Goal: Find contact information: Find contact information

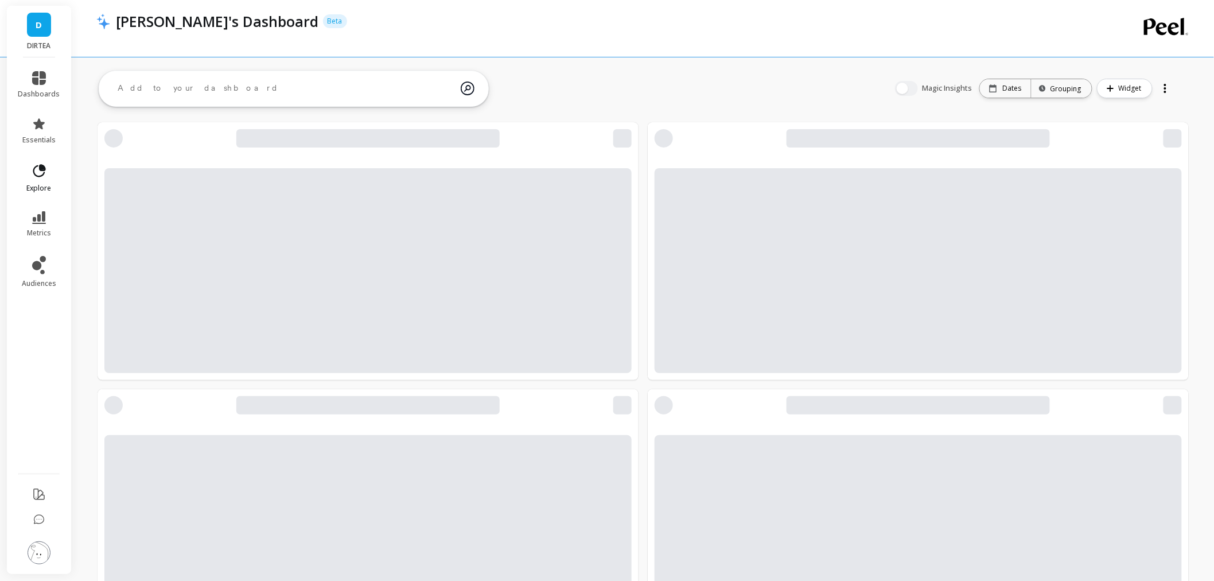
click at [43, 169] on icon at bounding box center [42, 167] width 5 height 5
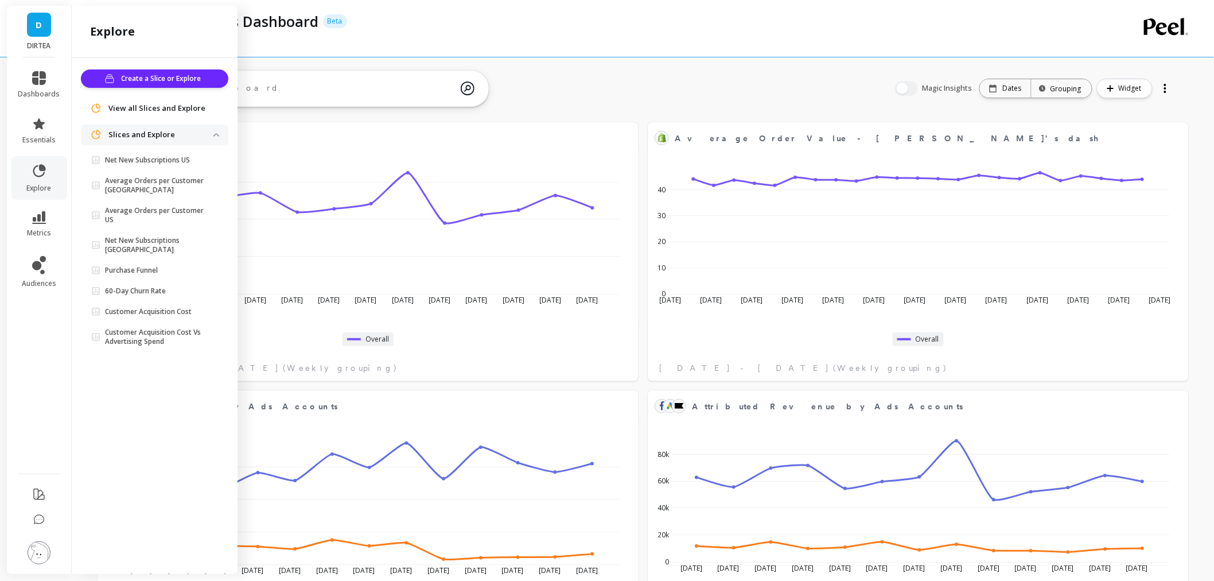
scroll to position [191, 1048]
click at [147, 105] on span "View all Slices and Explore" at bounding box center [156, 108] width 97 height 11
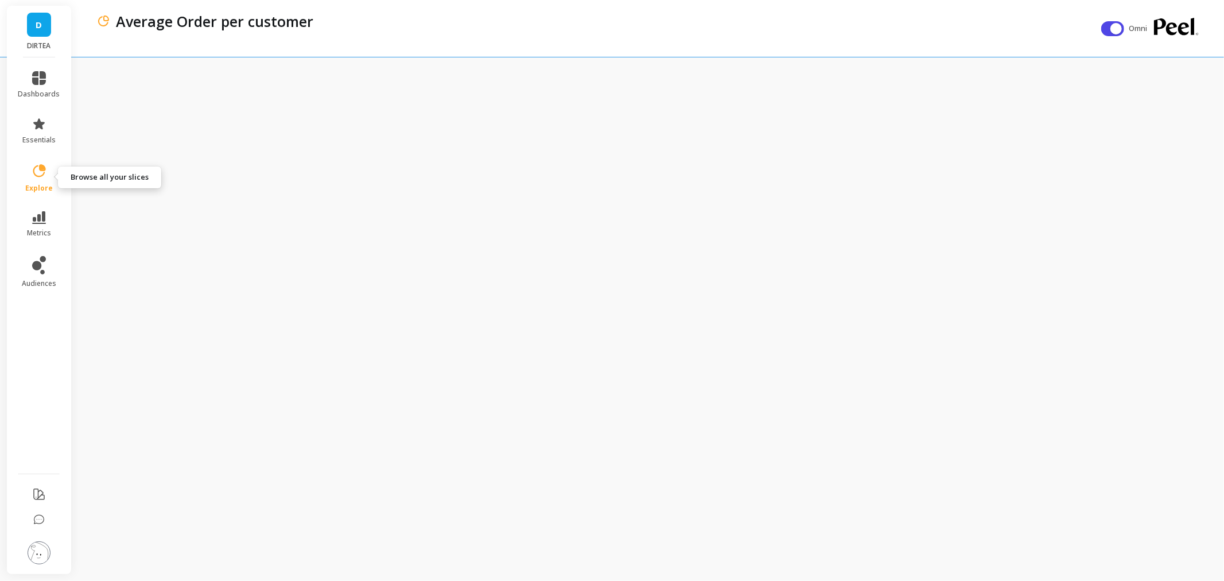
click at [35, 181] on link "explore" at bounding box center [39, 178] width 42 height 30
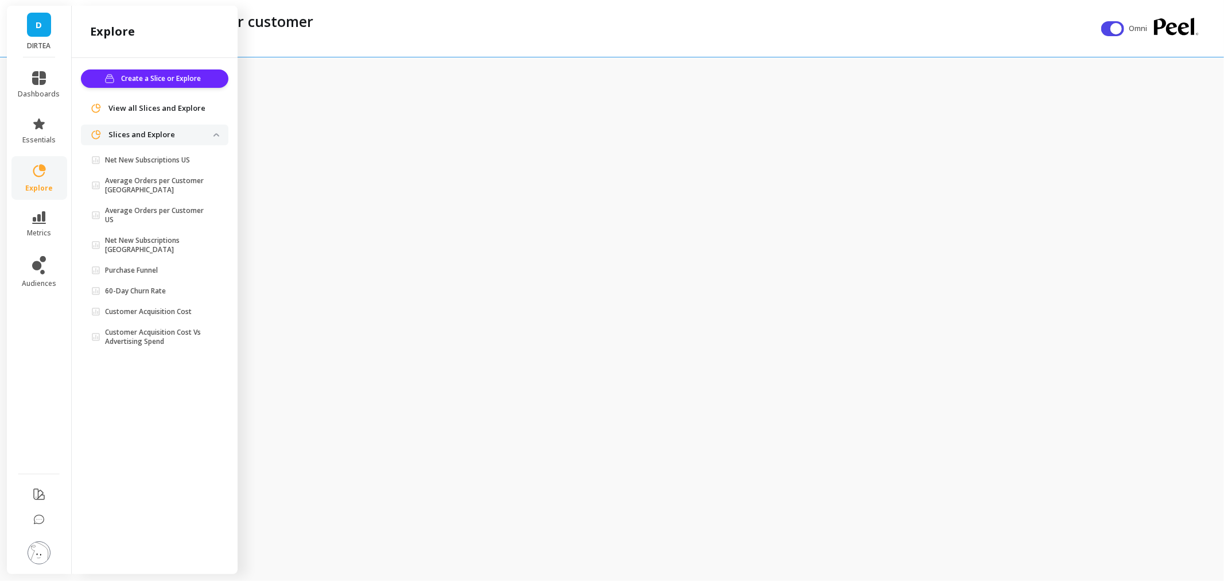
click at [166, 106] on span "View all Slices and Explore" at bounding box center [156, 108] width 97 height 11
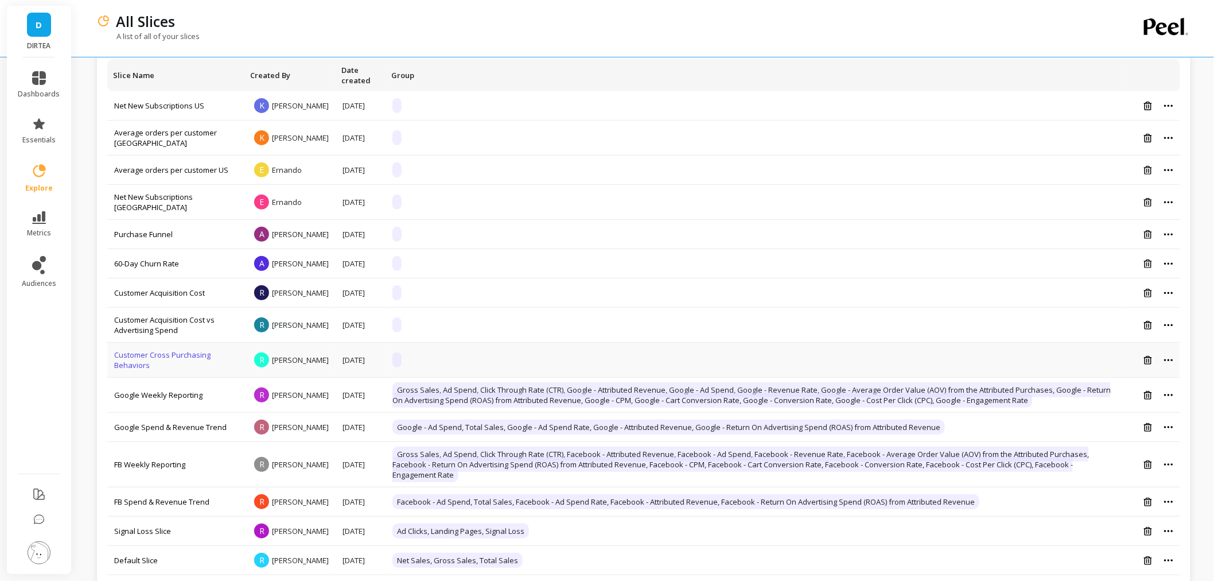
scroll to position [127, 0]
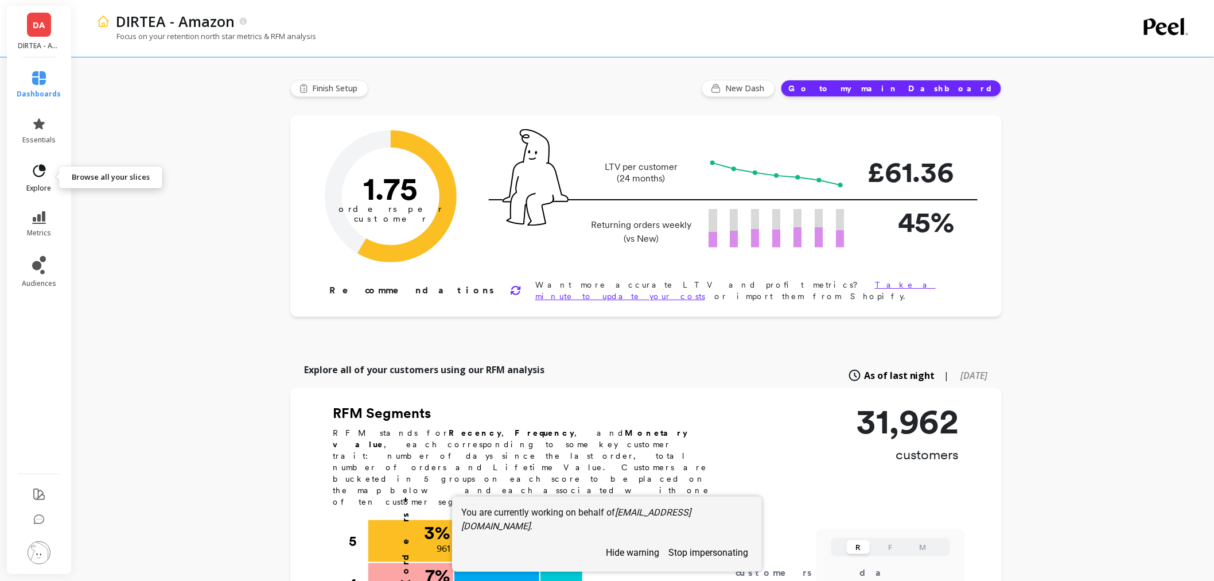
click at [47, 176] on link "explore" at bounding box center [39, 178] width 44 height 30
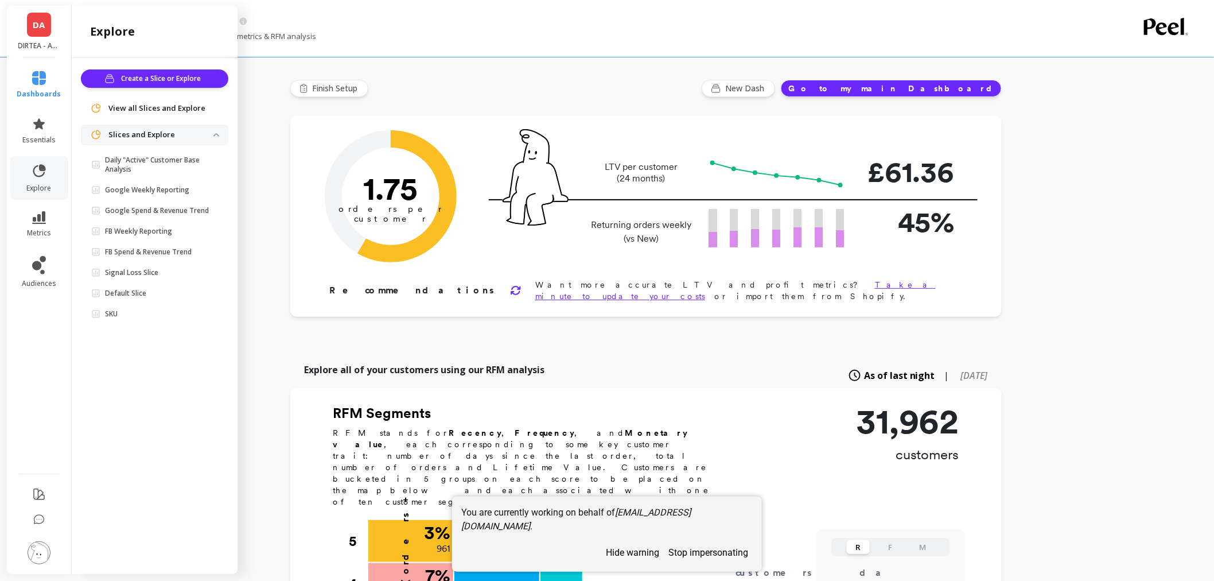
click at [134, 110] on span "View all Slices and Explore" at bounding box center [156, 108] width 97 height 11
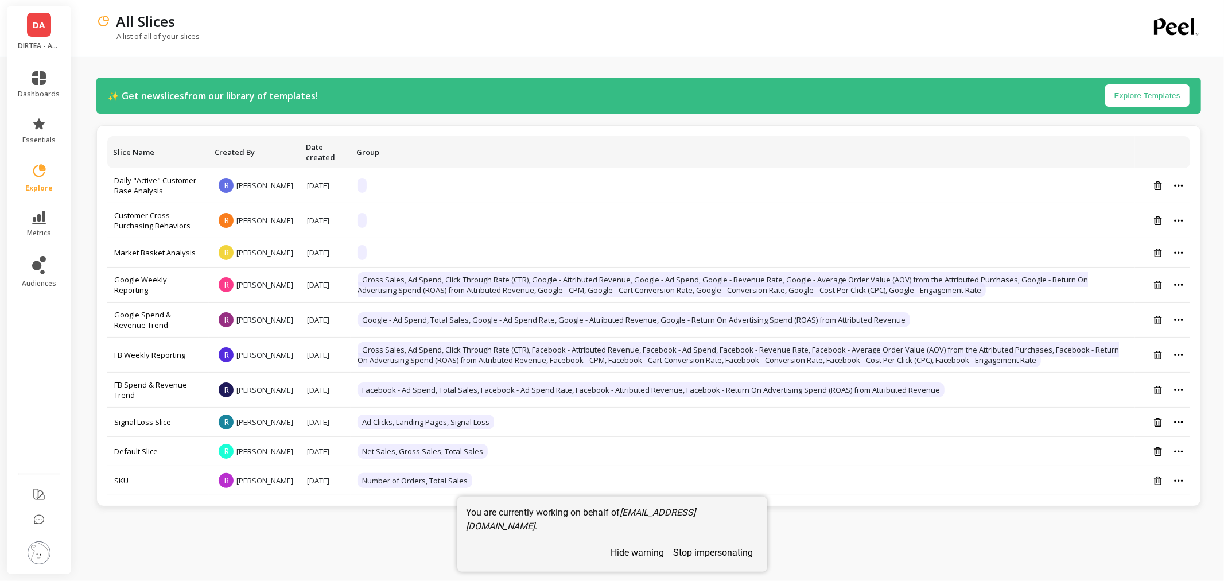
click at [37, 34] on link "DA" at bounding box center [39, 25] width 24 height 24
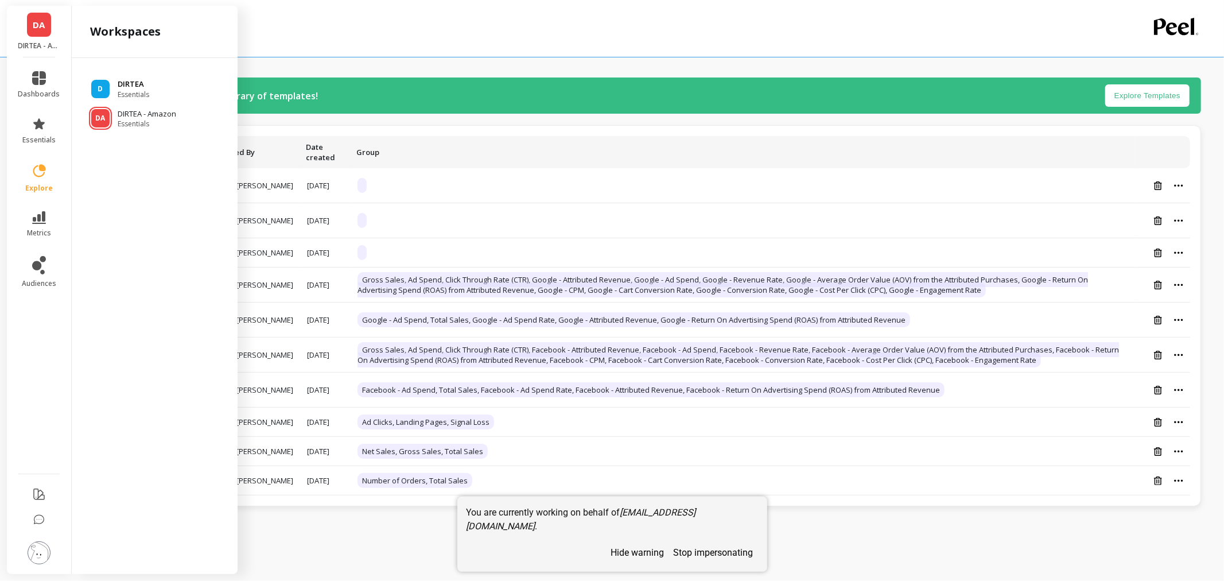
click at [129, 88] on p "DIRTEA" at bounding box center [134, 84] width 32 height 11
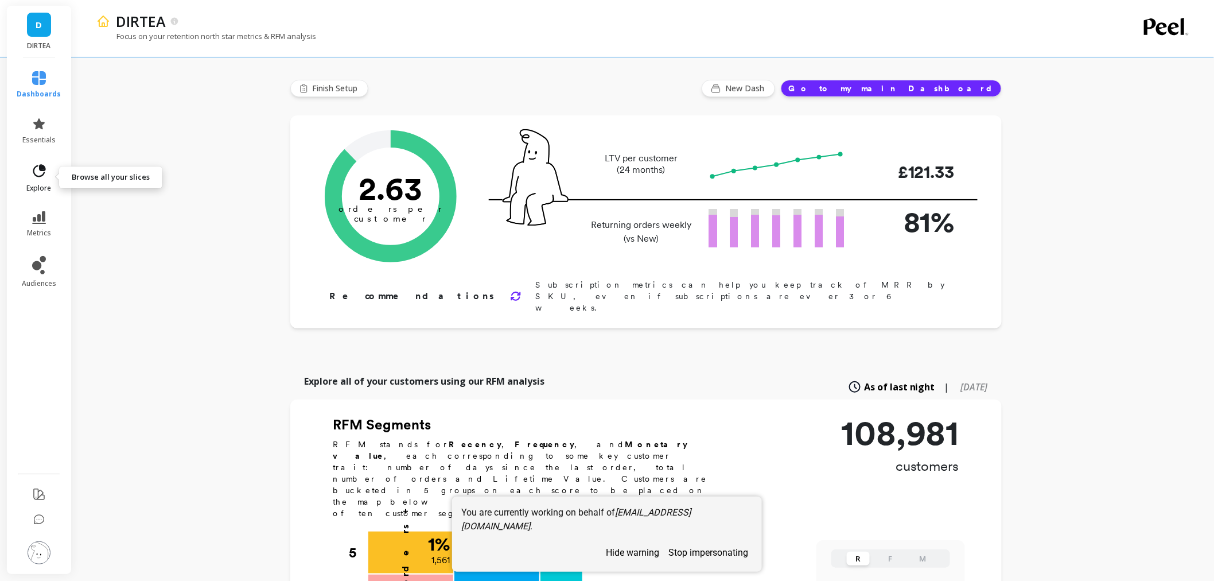
click at [47, 166] on link "explore" at bounding box center [39, 178] width 44 height 30
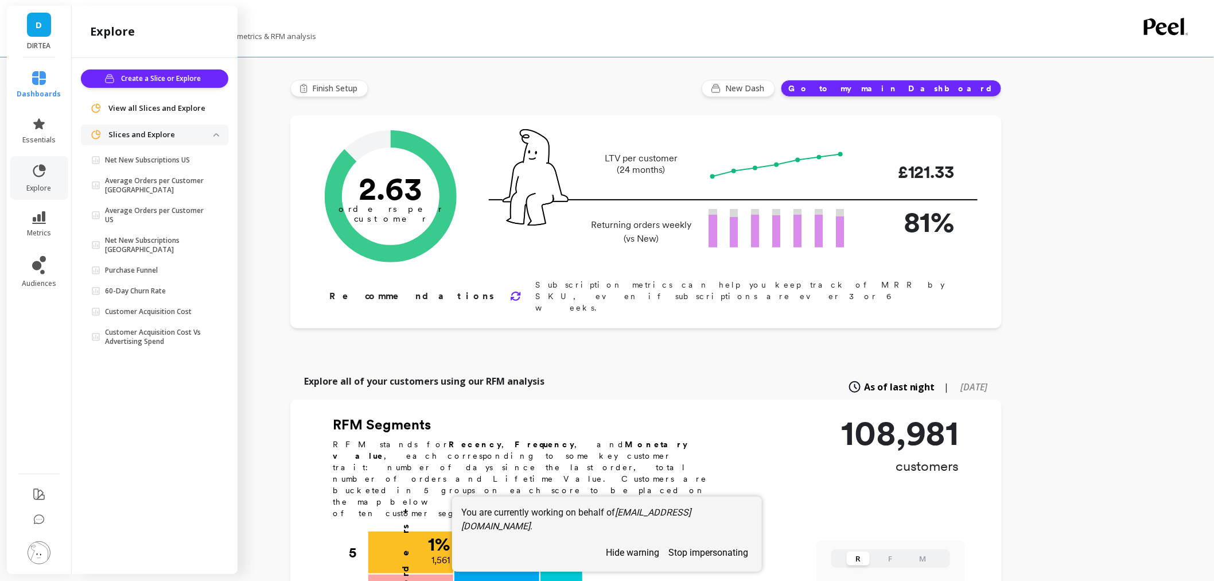
click at [155, 107] on span "View all Slices and Explore" at bounding box center [156, 108] width 97 height 11
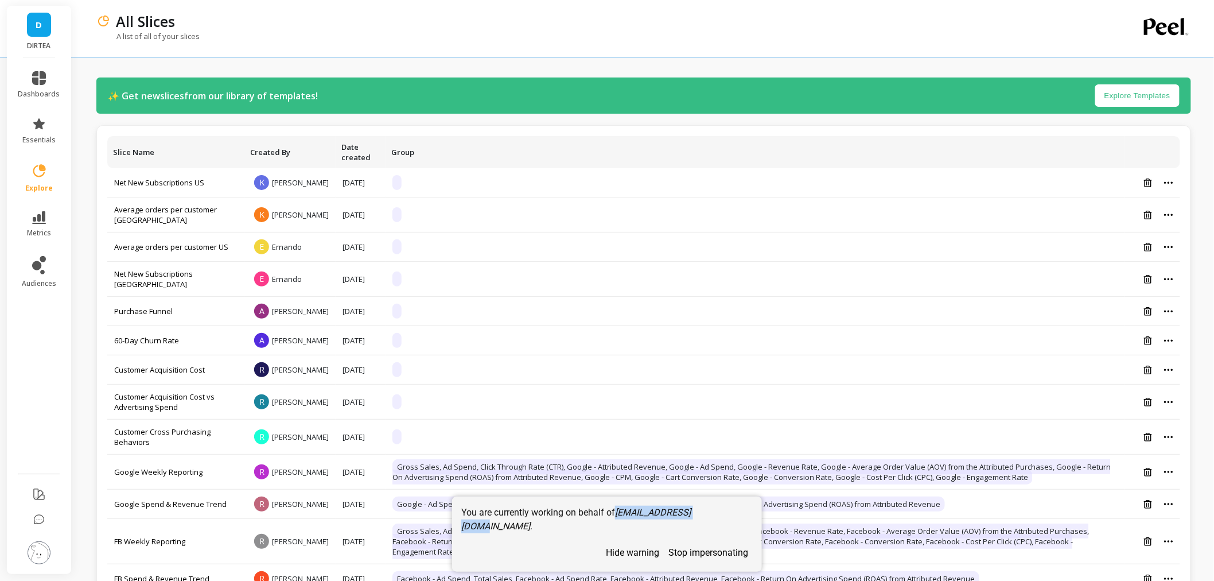
drag, startPoint x: 710, startPoint y: 526, endPoint x: 618, endPoint y: 527, distance: 92.4
click at [618, 527] on em "jade@dirteaworld.com" at bounding box center [576, 519] width 230 height 25
copy em "jade@dirteaworld.com"
click at [553, 417] on td at bounding box center [756, 401] width 740 height 35
click at [44, 172] on icon at bounding box center [39, 170] width 13 height 13
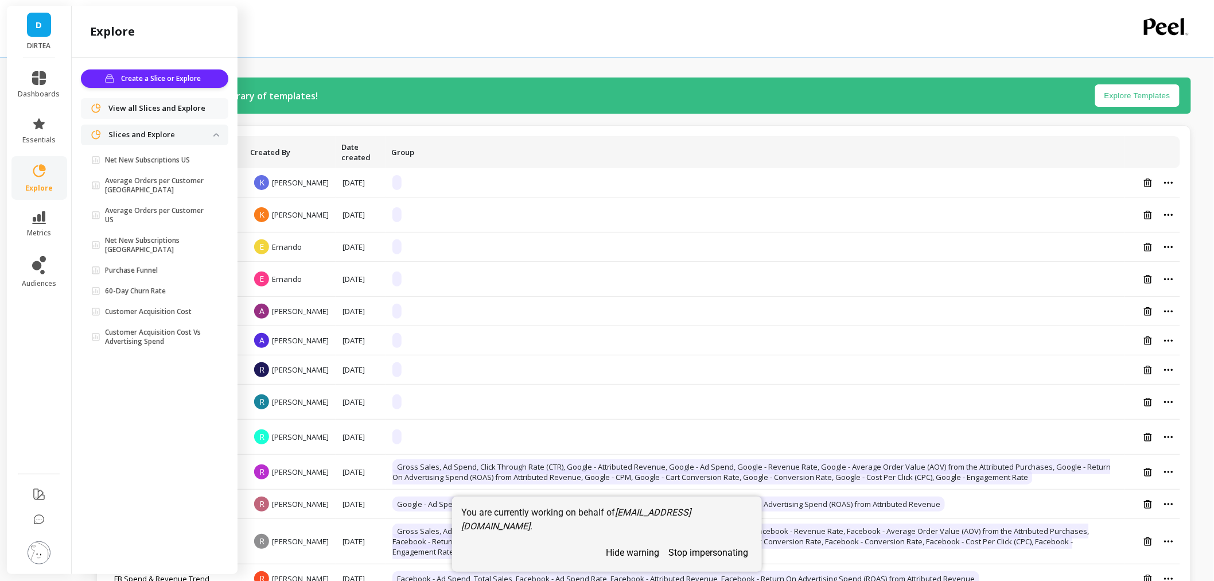
click at [123, 109] on span "View all Slices and Explore" at bounding box center [156, 108] width 97 height 11
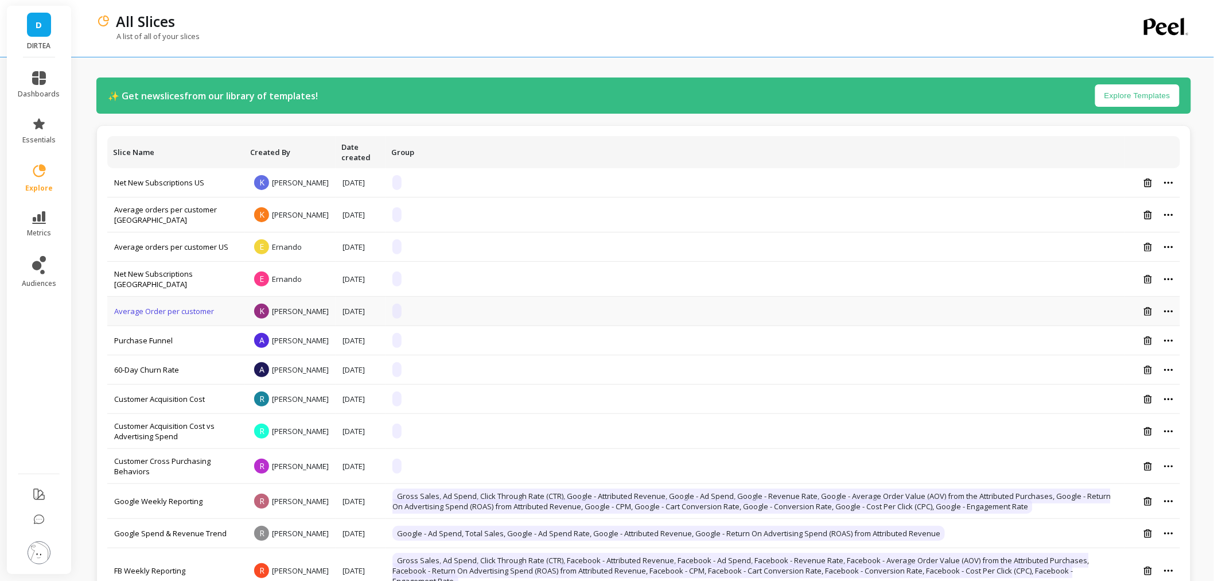
click at [177, 316] on link "Average Order per customer" at bounding box center [164, 311] width 100 height 10
